Goal: Information Seeking & Learning: Learn about a topic

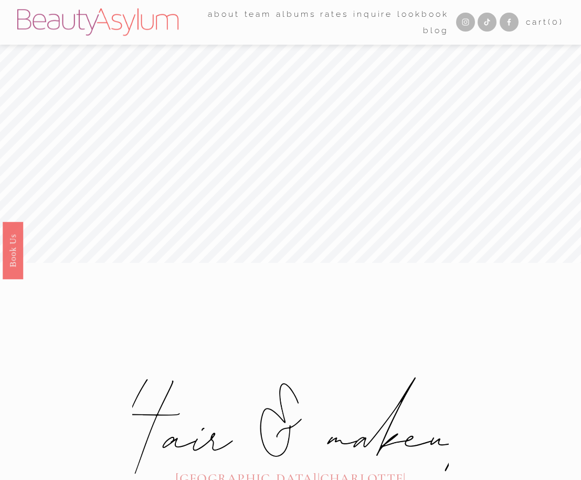
click at [353, 11] on link "Inquire" at bounding box center [372, 14] width 39 height 16
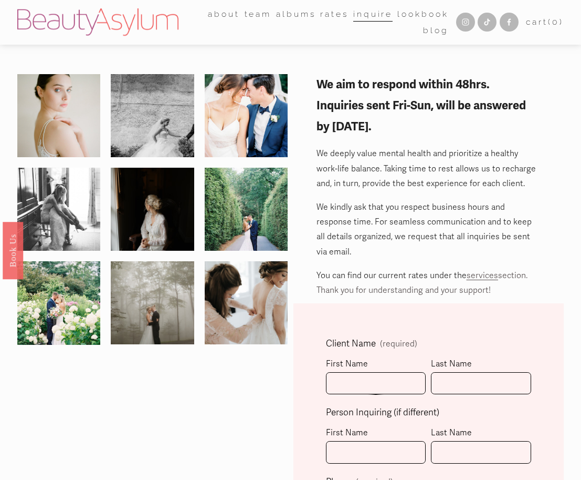
scroll to position [0, 1]
click at [331, 13] on link "Rates" at bounding box center [334, 14] width 28 height 16
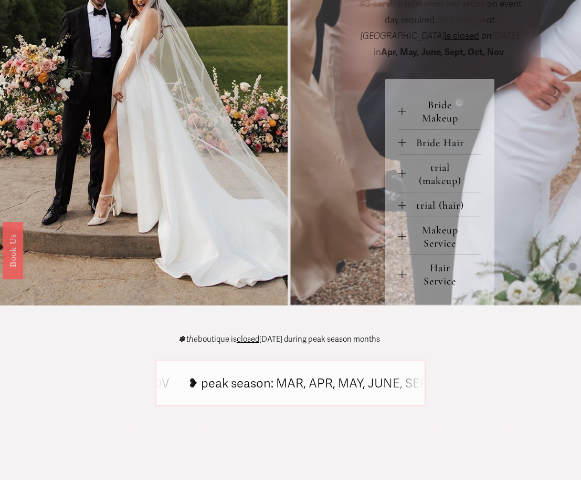
scroll to position [425, 0]
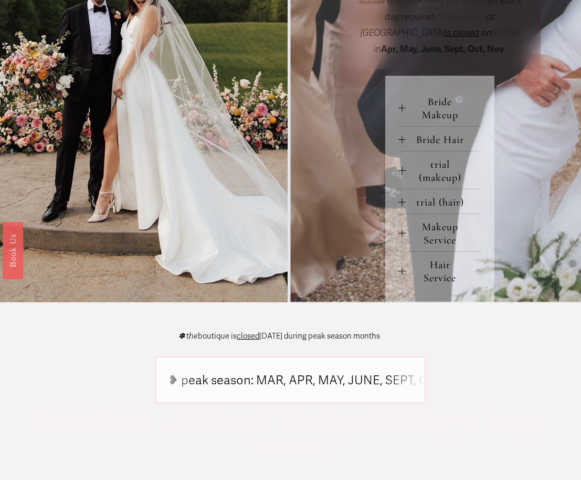
click at [403, 140] on div at bounding box center [402, 139] width 7 height 7
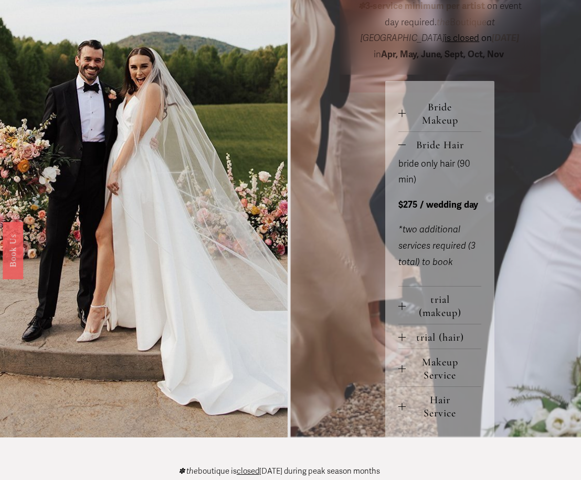
scroll to position [421, 1]
click at [403, 141] on div at bounding box center [402, 143] width 7 height 7
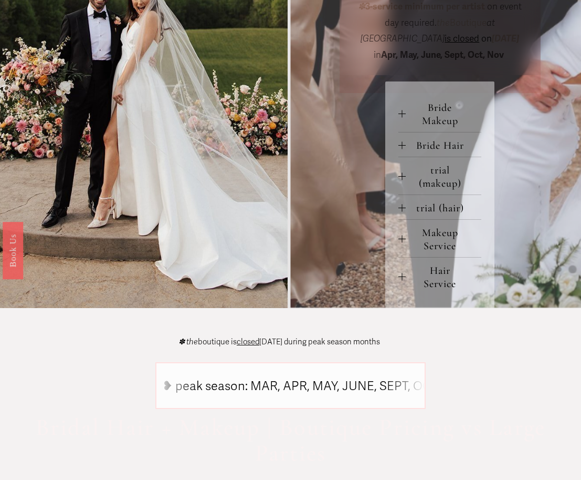
scroll to position [420, 0]
click at [400, 207] on div at bounding box center [402, 207] width 7 height 7
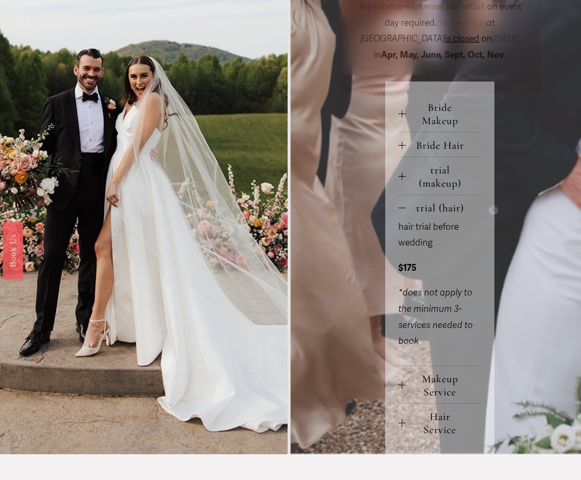
click at [402, 211] on button "trial (hair)" at bounding box center [440, 207] width 83 height 24
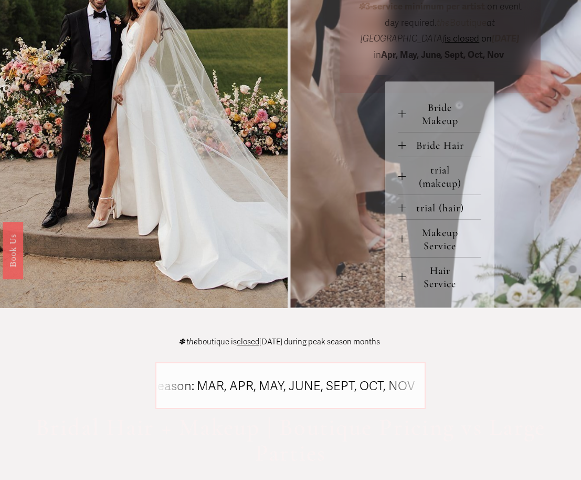
click at [400, 239] on div at bounding box center [402, 238] width 7 height 7
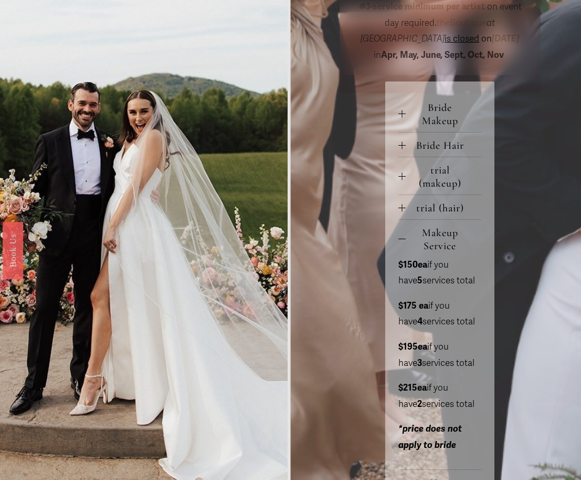
click at [416, 240] on span "Makeup Service" at bounding box center [444, 239] width 76 height 26
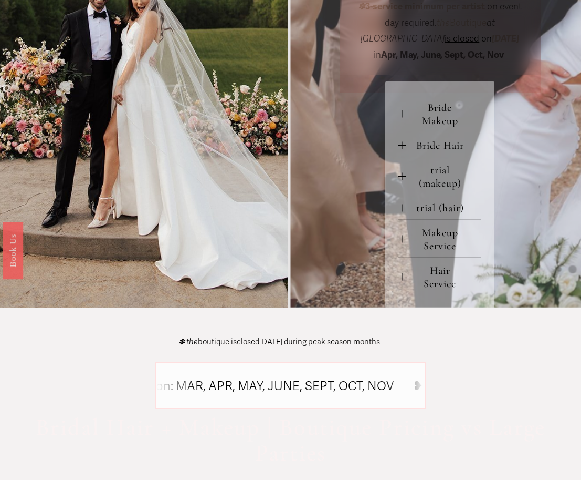
click at [401, 276] on div at bounding box center [402, 276] width 7 height 7
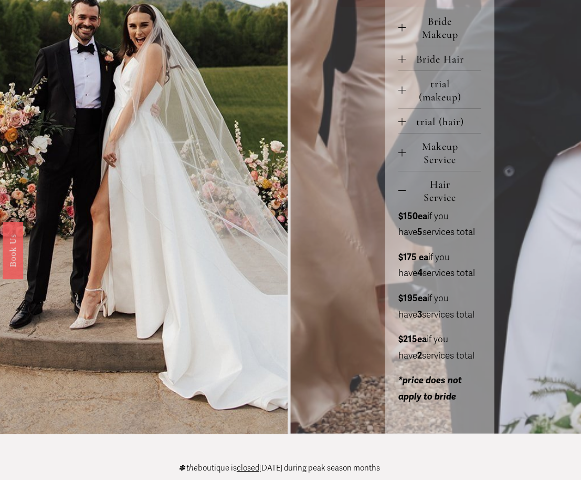
scroll to position [507, 0]
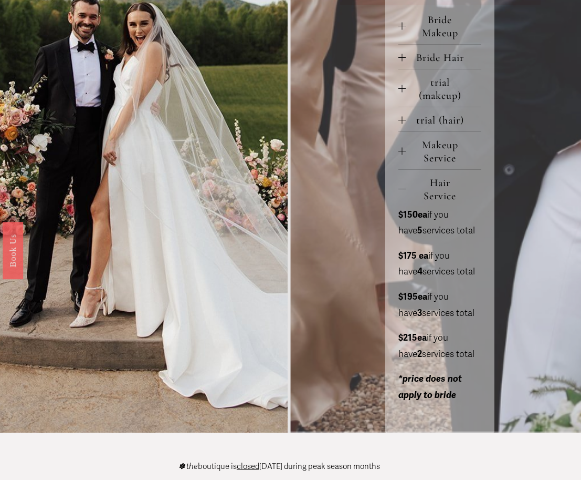
click at [405, 193] on button "Hair Service" at bounding box center [440, 188] width 83 height 37
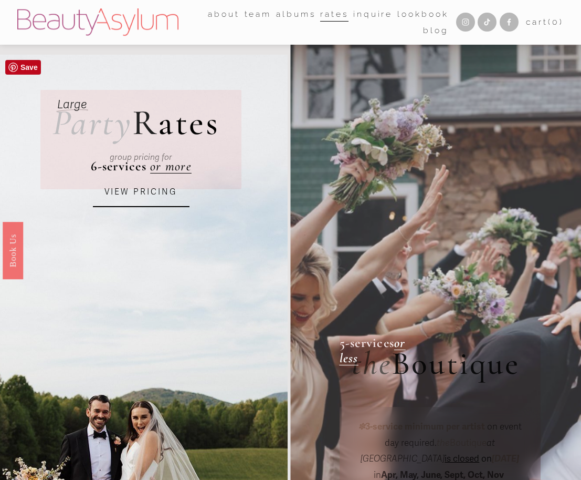
scroll to position [0, 0]
